Goal: Task Accomplishment & Management: Manage account settings

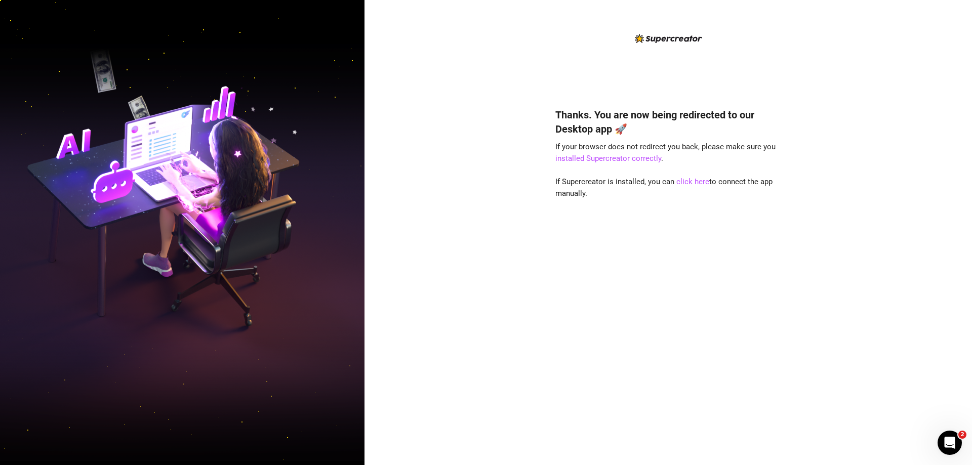
click at [902, 174] on div "Thanks. You are now being redirected to our Desktop app 🚀 If your browser does …" at bounding box center [669, 232] width 608 height 465
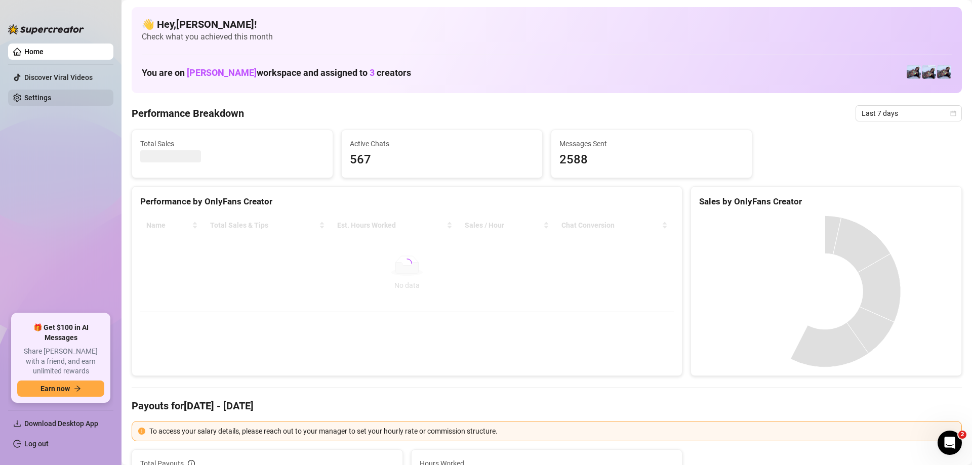
click at [35, 101] on link "Settings" at bounding box center [37, 98] width 27 height 8
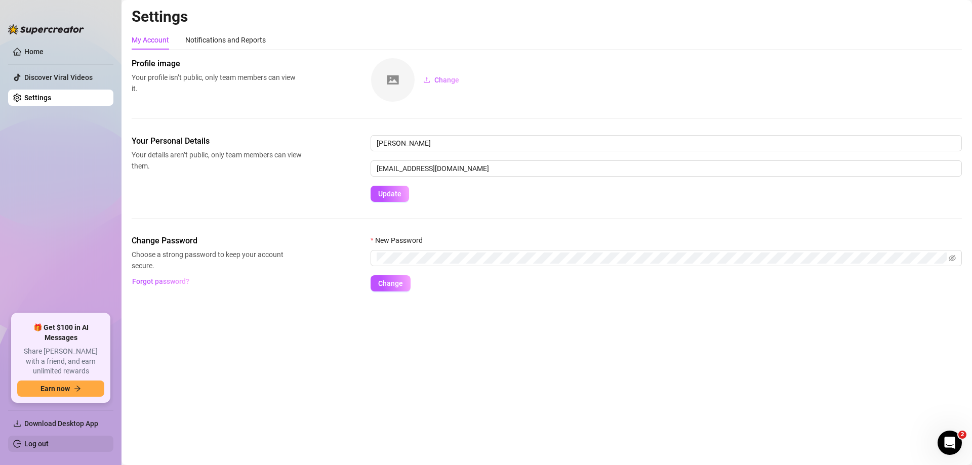
click at [49, 443] on link "Log out" at bounding box center [36, 444] width 24 height 8
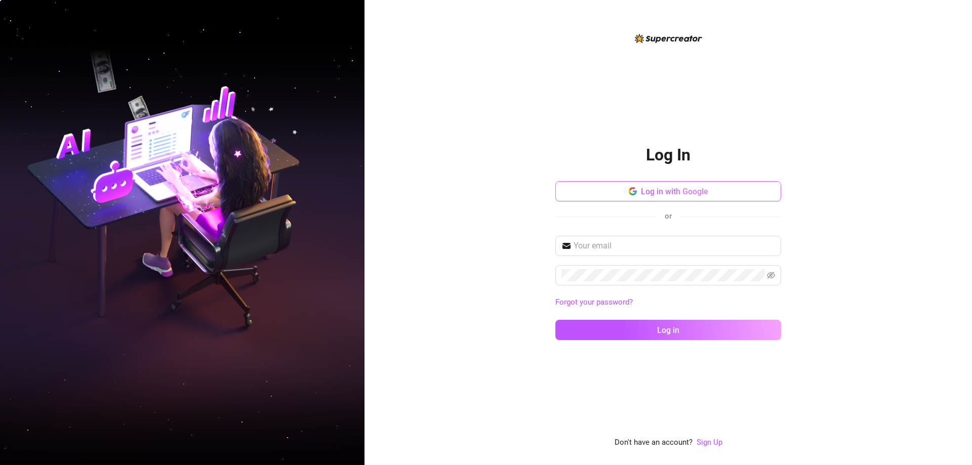
click at [708, 194] on button "Log in with Google" at bounding box center [668, 191] width 226 height 20
